Goal: Transaction & Acquisition: Register for event/course

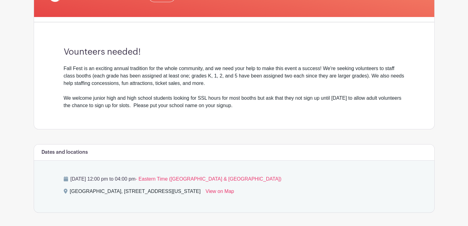
scroll to position [148, 0]
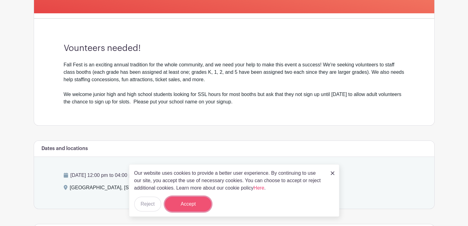
click at [194, 199] on button "Accept" at bounding box center [188, 204] width 46 height 15
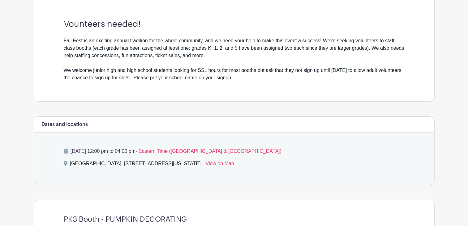
scroll to position [173, 0]
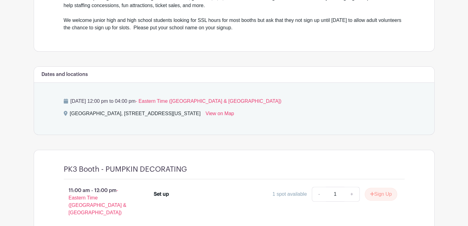
scroll to position [235, 0]
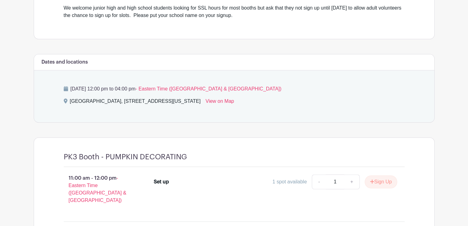
click at [368, 95] on div "Sunday, October 19, 2025 at 12:00 pm to 04:00 pm - Eastern Time (US & Canada) S…" at bounding box center [234, 96] width 370 height 52
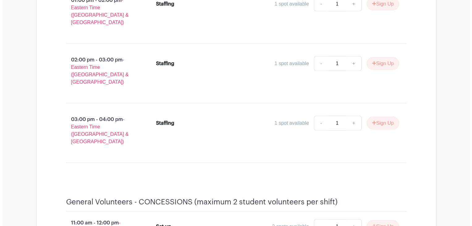
scroll to position [6116, 0]
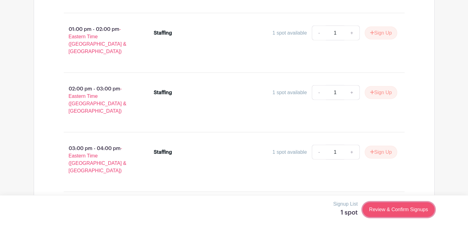
click at [404, 210] on link "Review & Confirm Signups" at bounding box center [398, 209] width 72 height 15
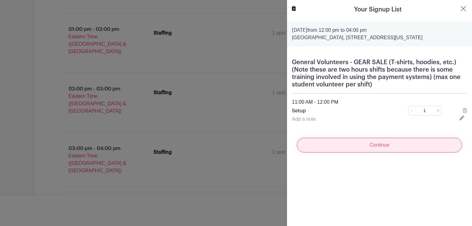
click at [381, 153] on input "Continue" at bounding box center [379, 145] width 165 height 15
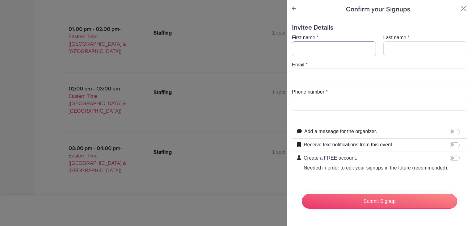
click at [329, 51] on input "First name" at bounding box center [334, 48] width 84 height 15
type input "Keisha"
type input "Thompson"
type input "keishakellythompson@gmail.com"
type input "2022465632"
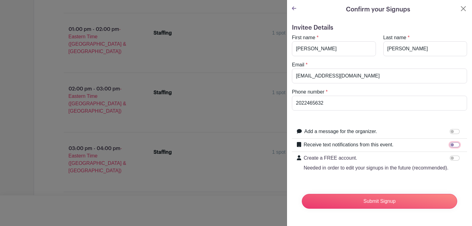
click at [450, 143] on input "Receive text notifications from this event." at bounding box center [455, 144] width 10 height 5
checkbox input "true"
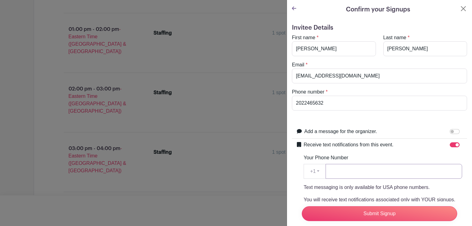
click at [385, 172] on input "Your Phone Number" at bounding box center [394, 171] width 137 height 15
type input "2022465632"
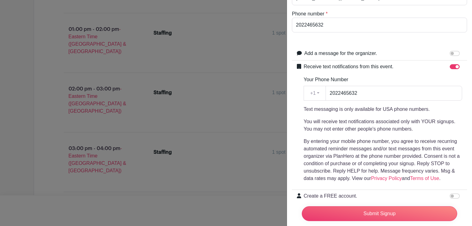
scroll to position [125, 0]
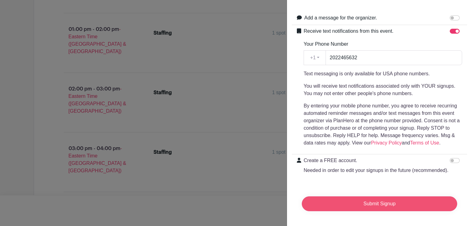
click at [389, 199] on input "Submit Signup" at bounding box center [379, 204] width 155 height 15
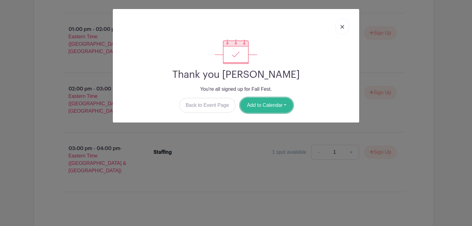
click at [269, 107] on button "Add to Calendar" at bounding box center [266, 105] width 53 height 15
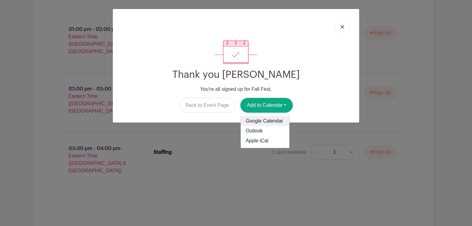
click at [268, 120] on link "Google Calendar" at bounding box center [265, 121] width 49 height 10
